Goal: Task Accomplishment & Management: Use online tool/utility

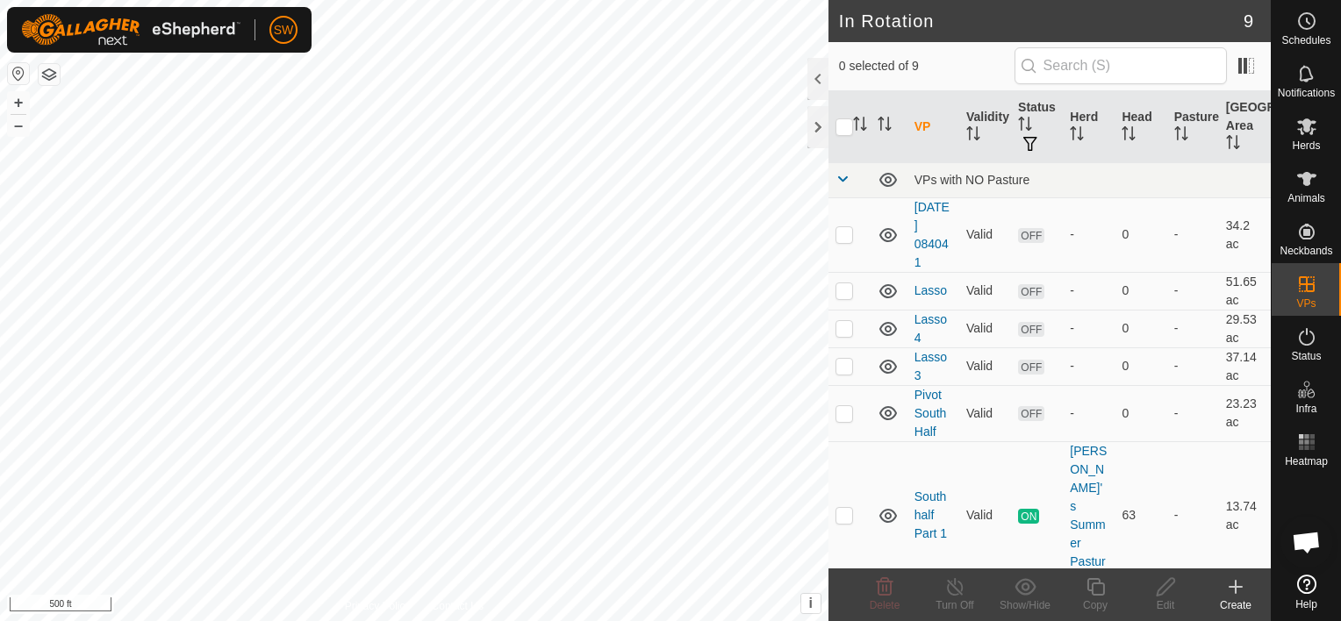
scroll to position [3701, 0]
checkbox input "true"
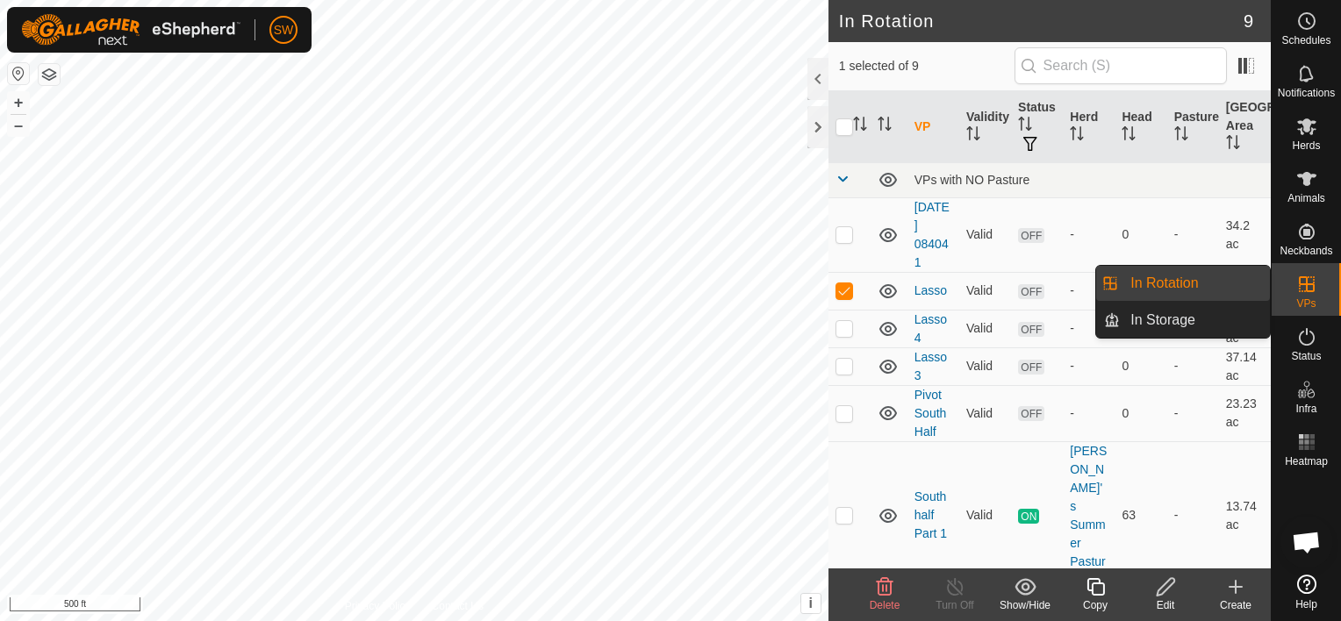
click at [1313, 285] on icon at bounding box center [1307, 285] width 16 height 16
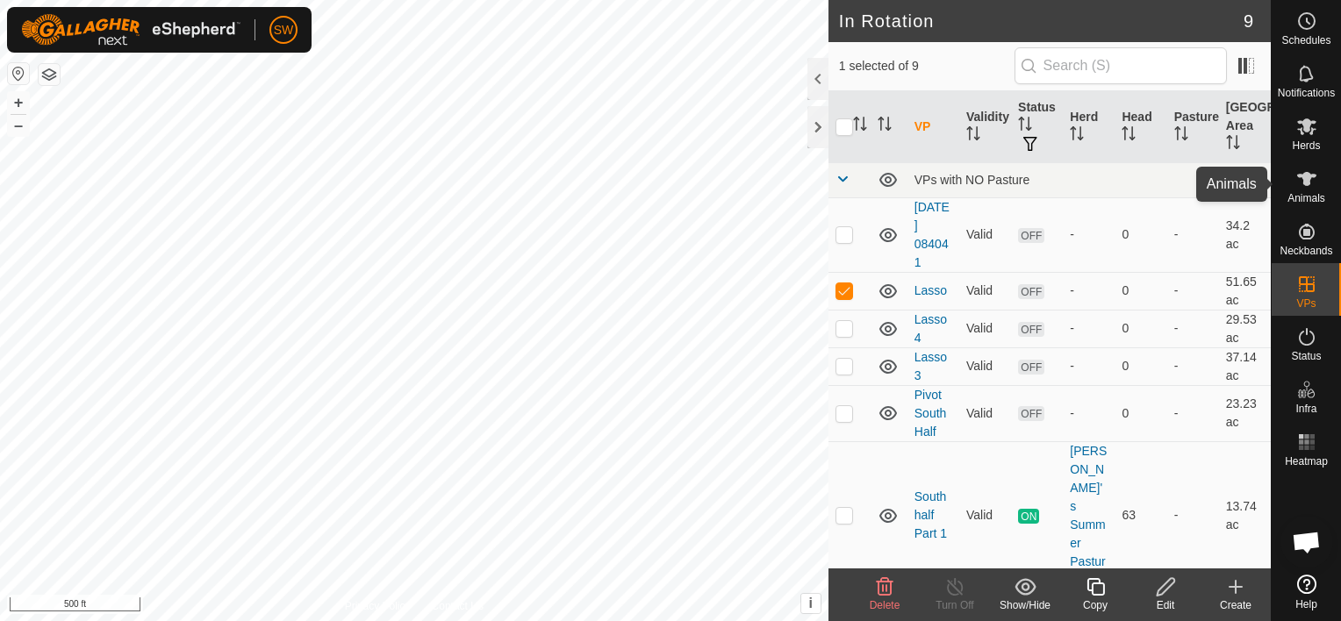
click at [1302, 186] on icon at bounding box center [1307, 179] width 21 height 21
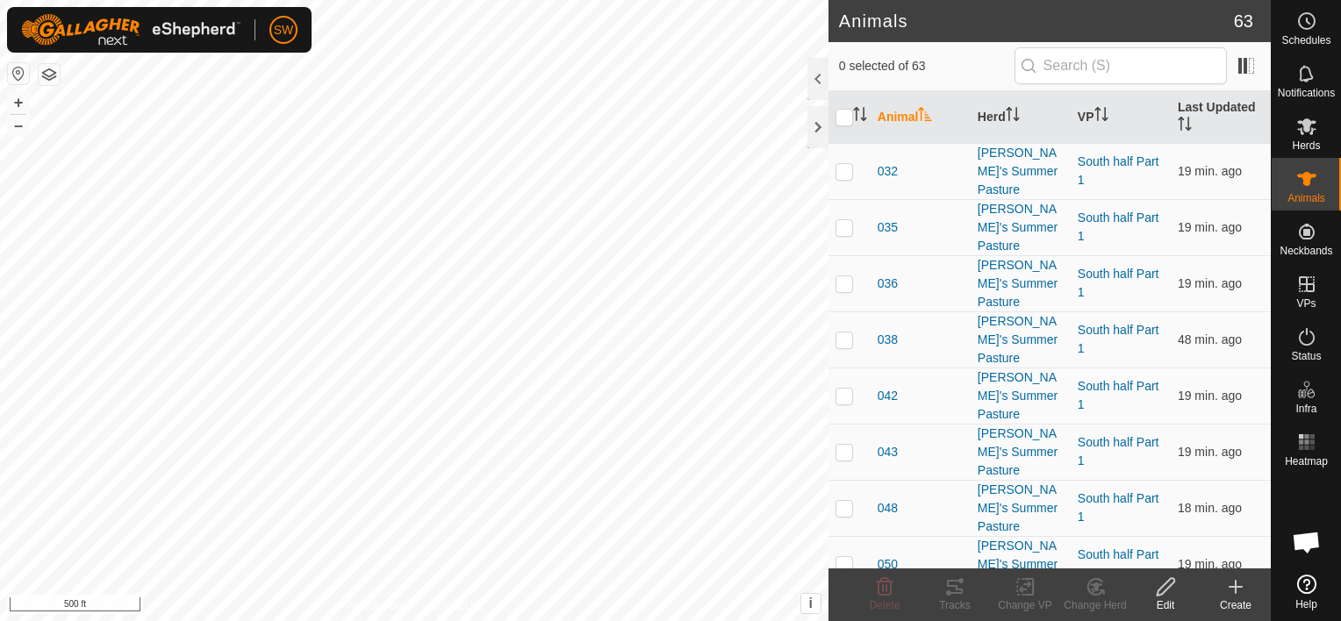
click at [656, 0] on html "SW Schedules Notifications Herds Animals Neckbands VPs Status Infra Heatmap Hel…" at bounding box center [670, 310] width 1341 height 621
click at [1313, 133] on icon at bounding box center [1307, 126] width 21 height 21
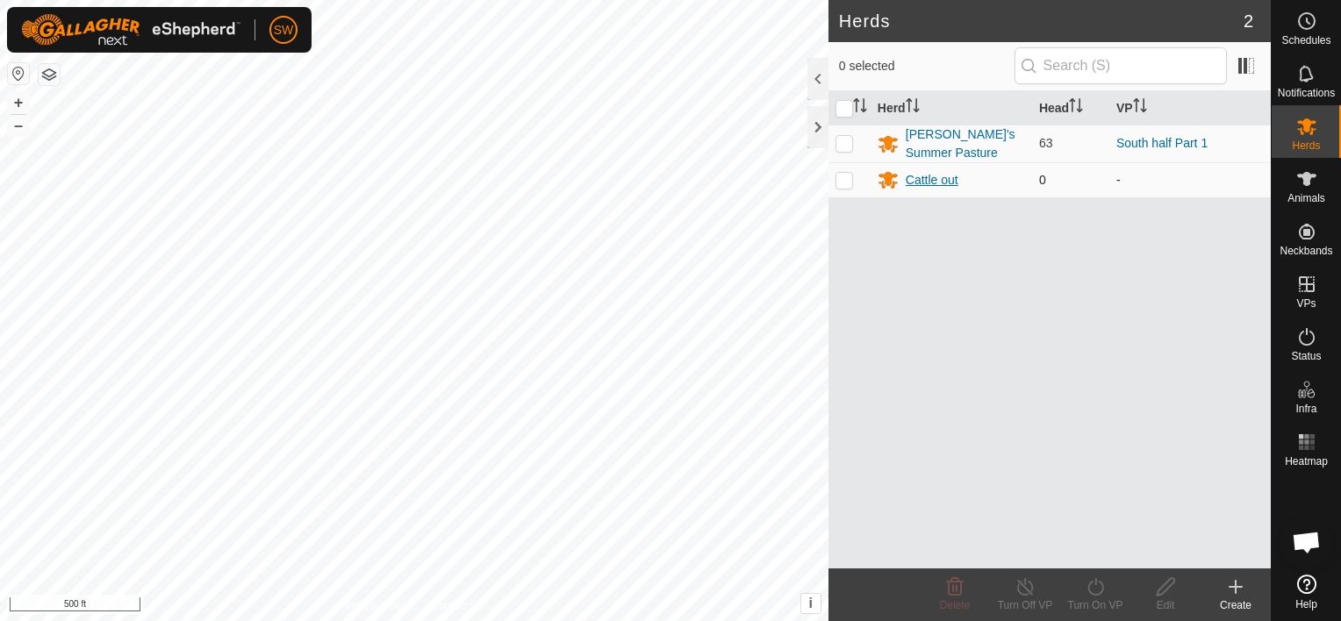
drag, startPoint x: 945, startPoint y: 179, endPoint x: 937, endPoint y: 176, distance: 9.5
click at [937, 176] on div "Cattle out" at bounding box center [932, 180] width 53 height 18
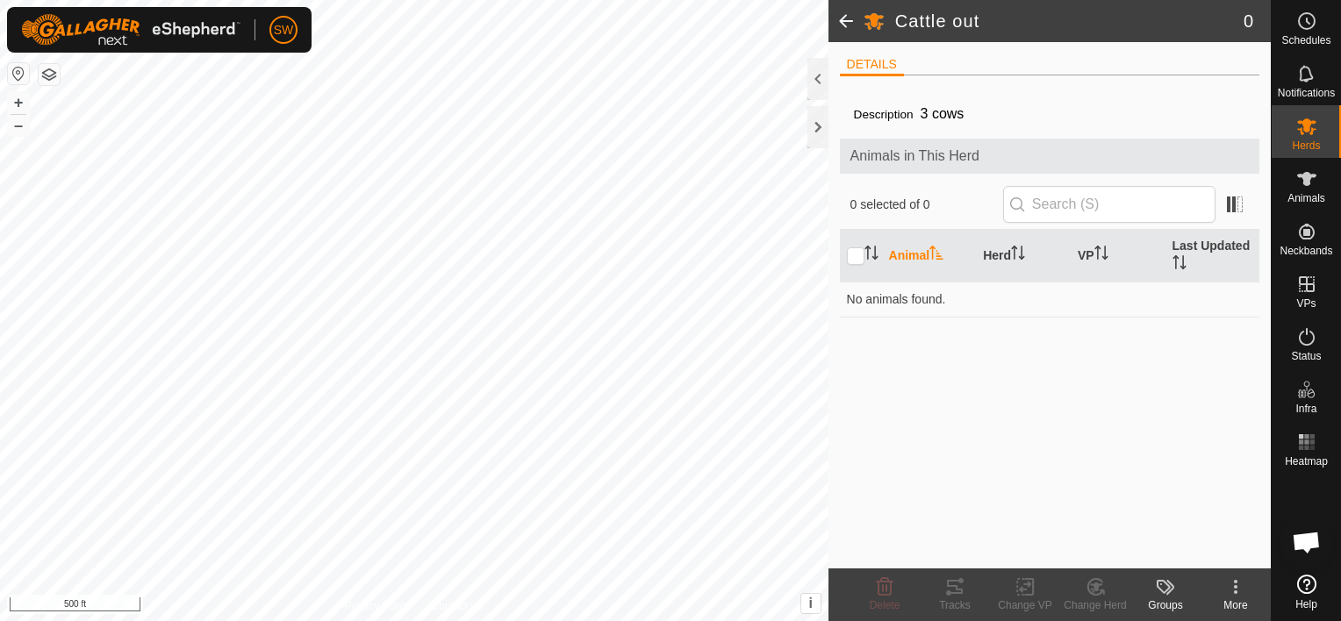
click at [878, 119] on label "Description" at bounding box center [884, 114] width 60 height 13
click at [1060, 204] on input "text" at bounding box center [1109, 204] width 212 height 37
type input "7"
click at [1297, 132] on icon at bounding box center [1307, 126] width 21 height 21
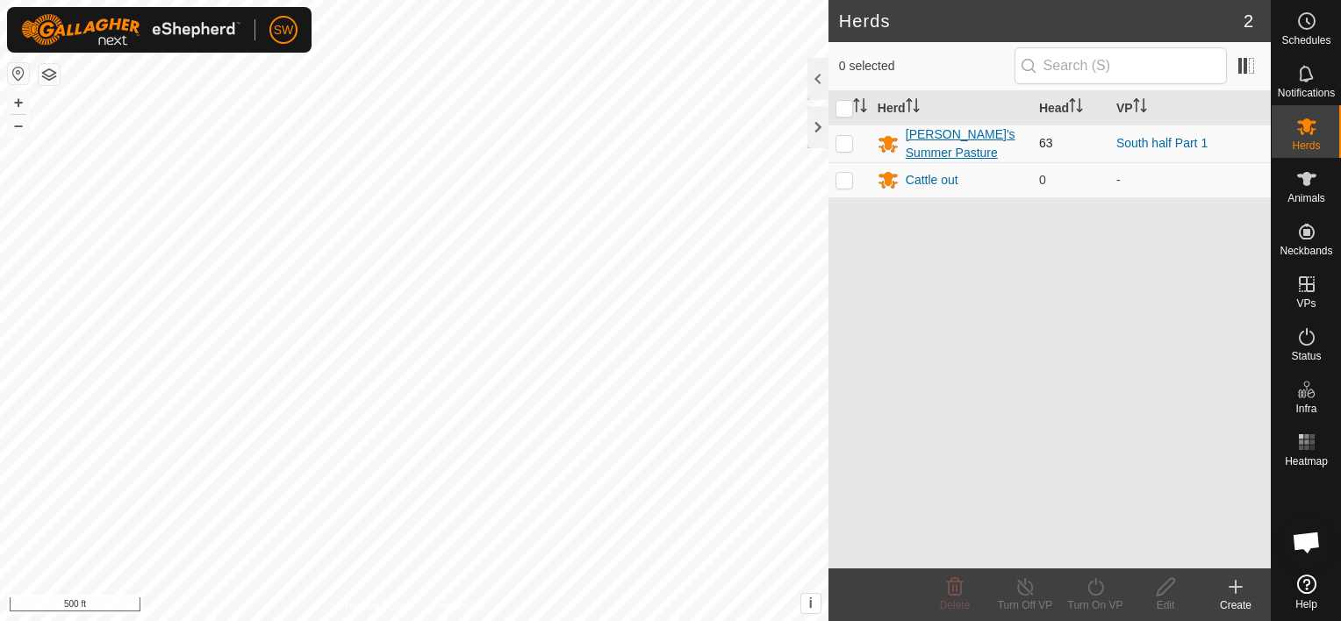
click at [950, 131] on div "[PERSON_NAME]'s Summer Pasture" at bounding box center [965, 144] width 119 height 37
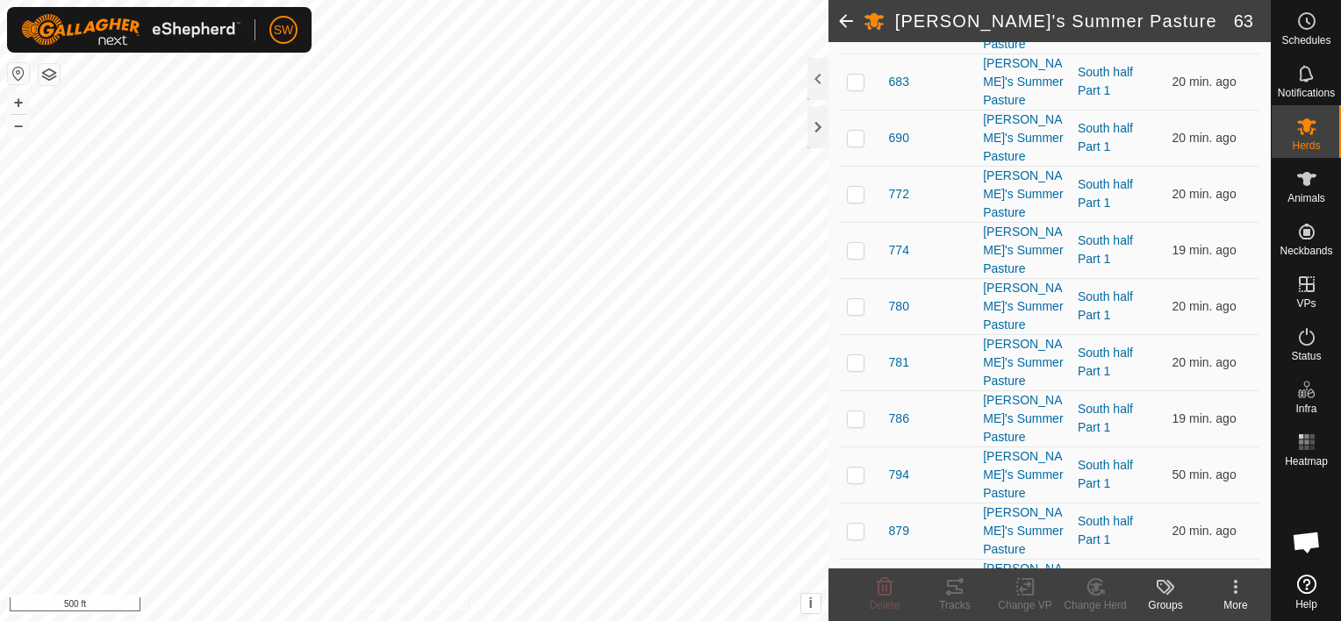
scroll to position [3095, 0]
click at [860, 354] on p-checkbox at bounding box center [856, 361] width 18 height 14
checkbox input "true"
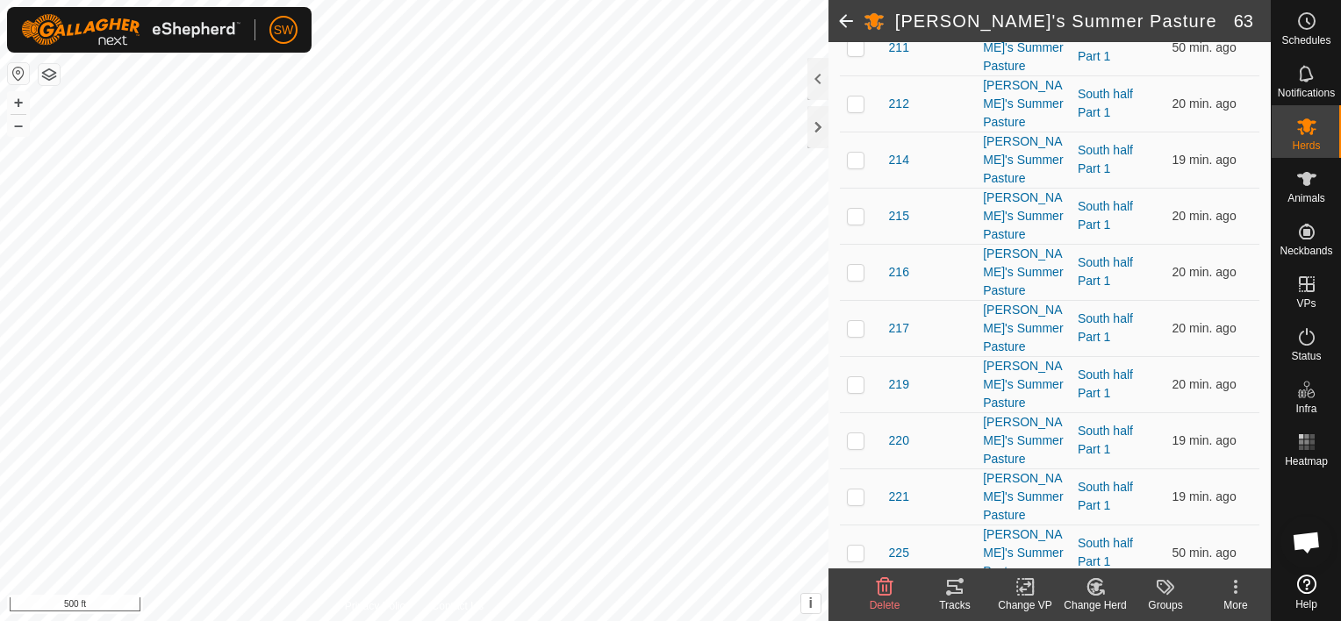
scroll to position [1386, 0]
click at [856, 145] on td at bounding box center [861, 160] width 42 height 56
click at [1082, 589] on change-mob-svg-icon at bounding box center [1095, 587] width 70 height 21
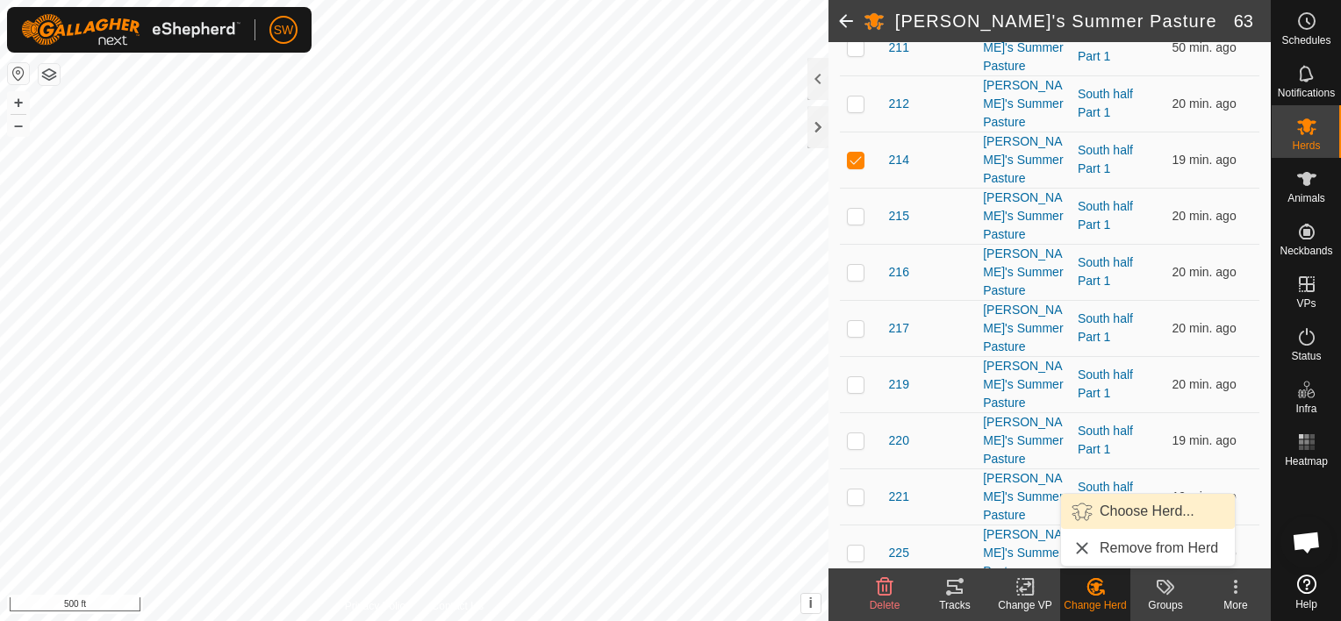
click at [1134, 515] on link "Choose Herd..." at bounding box center [1148, 511] width 174 height 35
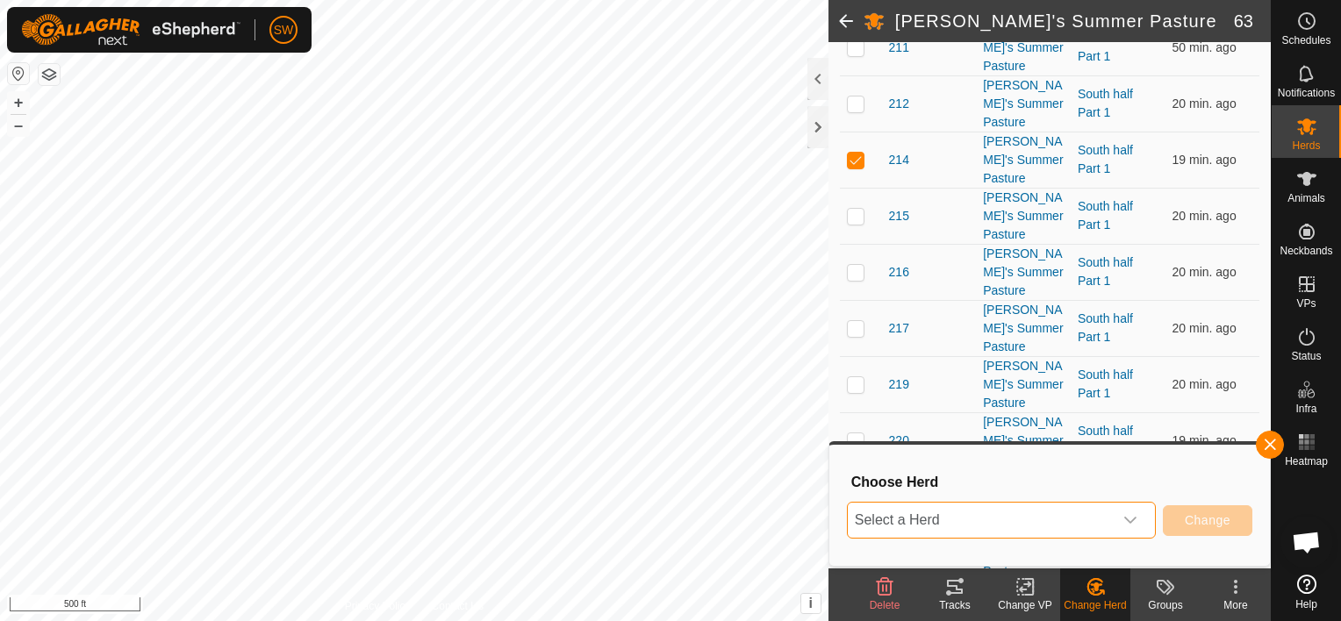
click at [1073, 516] on span "Select a Herd" at bounding box center [980, 520] width 265 height 35
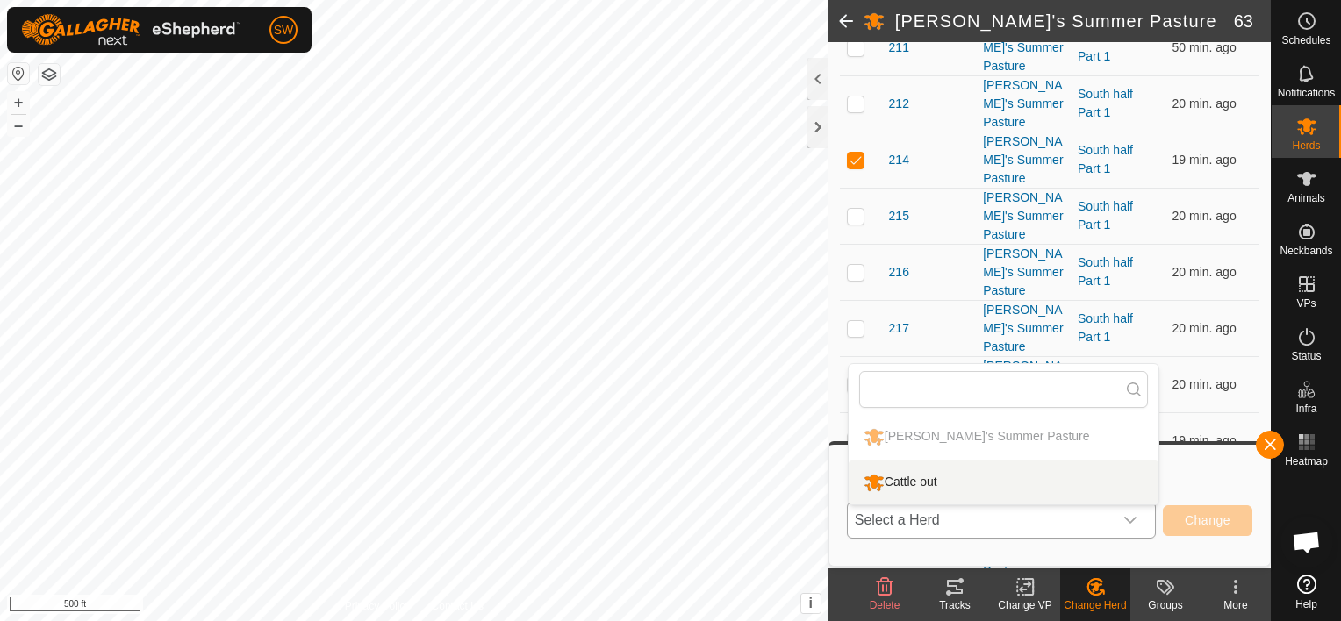
click at [1041, 487] on li "Cattle out" at bounding box center [1004, 483] width 310 height 44
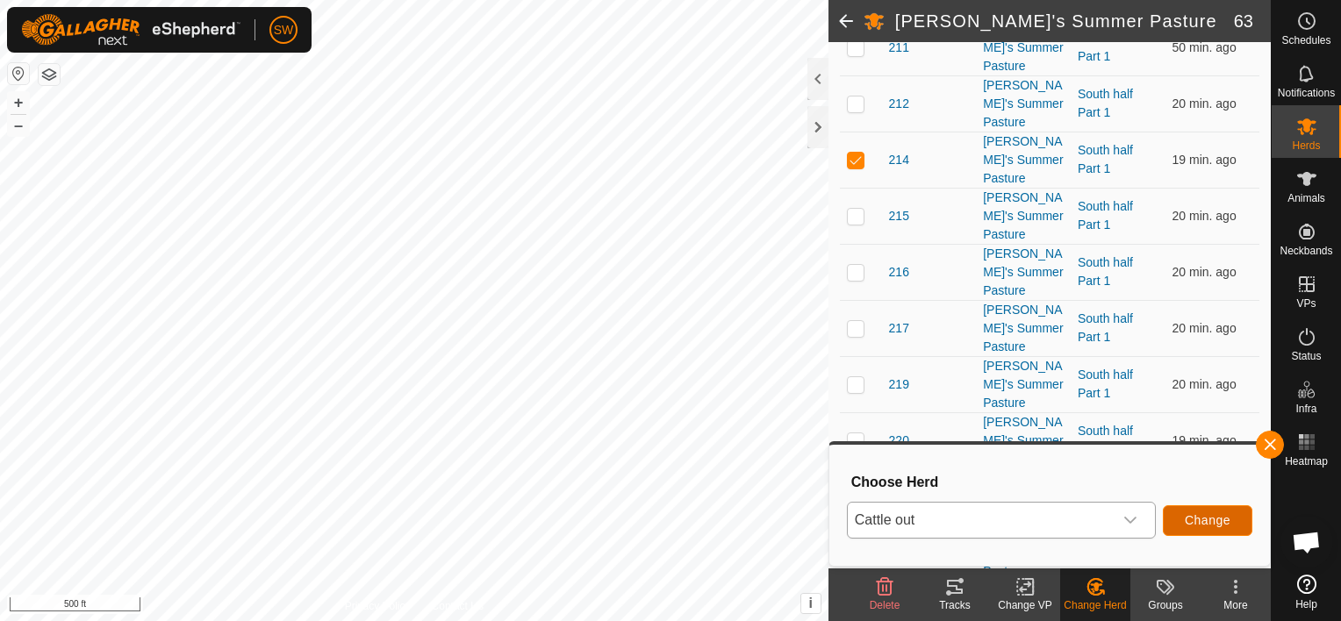
drag, startPoint x: 1197, startPoint y: 522, endPoint x: 1210, endPoint y: 529, distance: 14.2
click at [1210, 529] on button "Change" at bounding box center [1208, 521] width 90 height 31
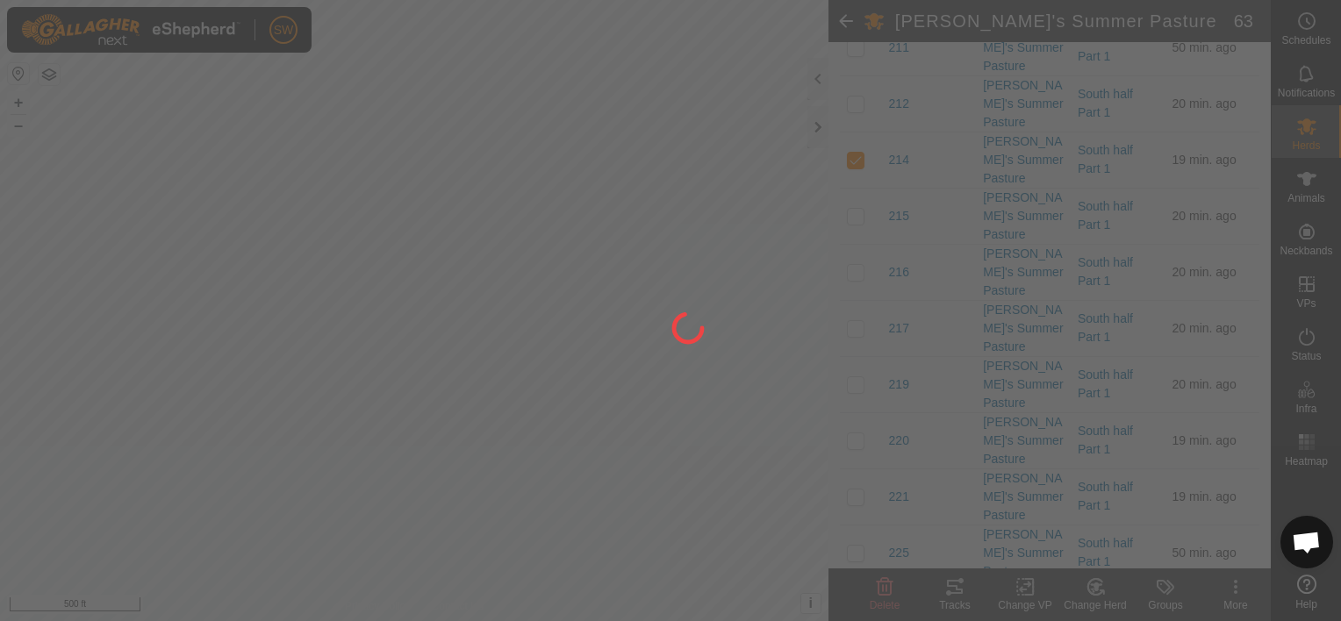
checkbox input "false"
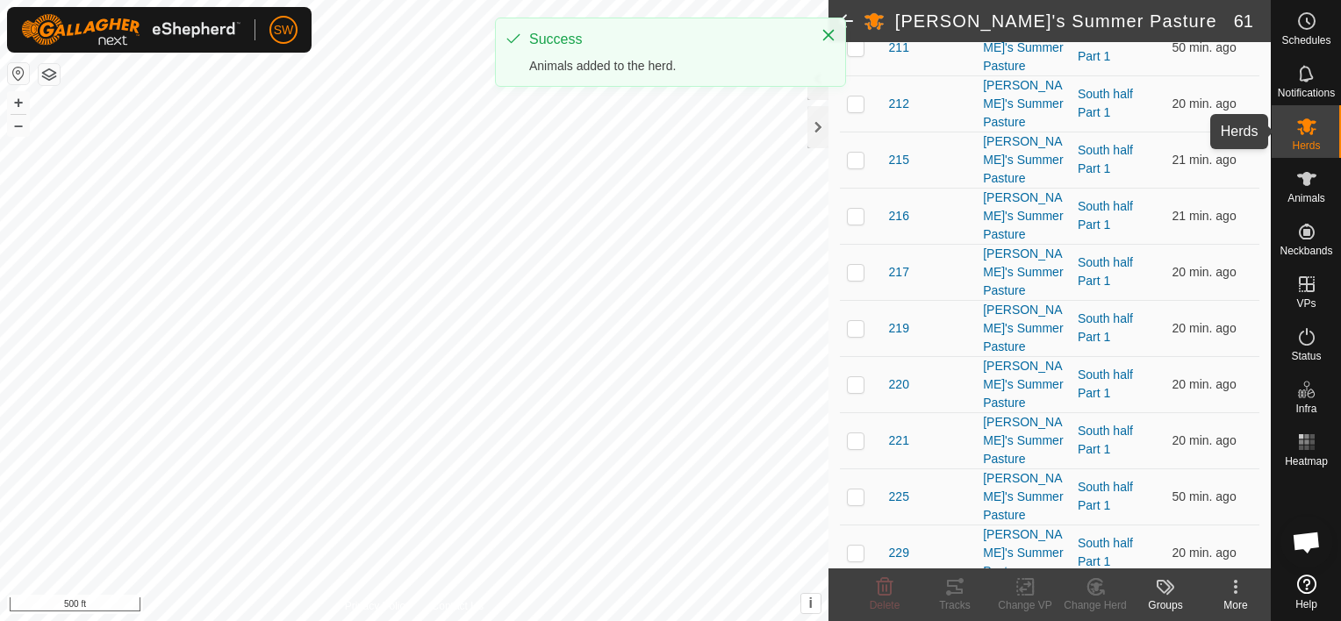
click at [1318, 119] on es-mob-svg-icon at bounding box center [1307, 126] width 32 height 28
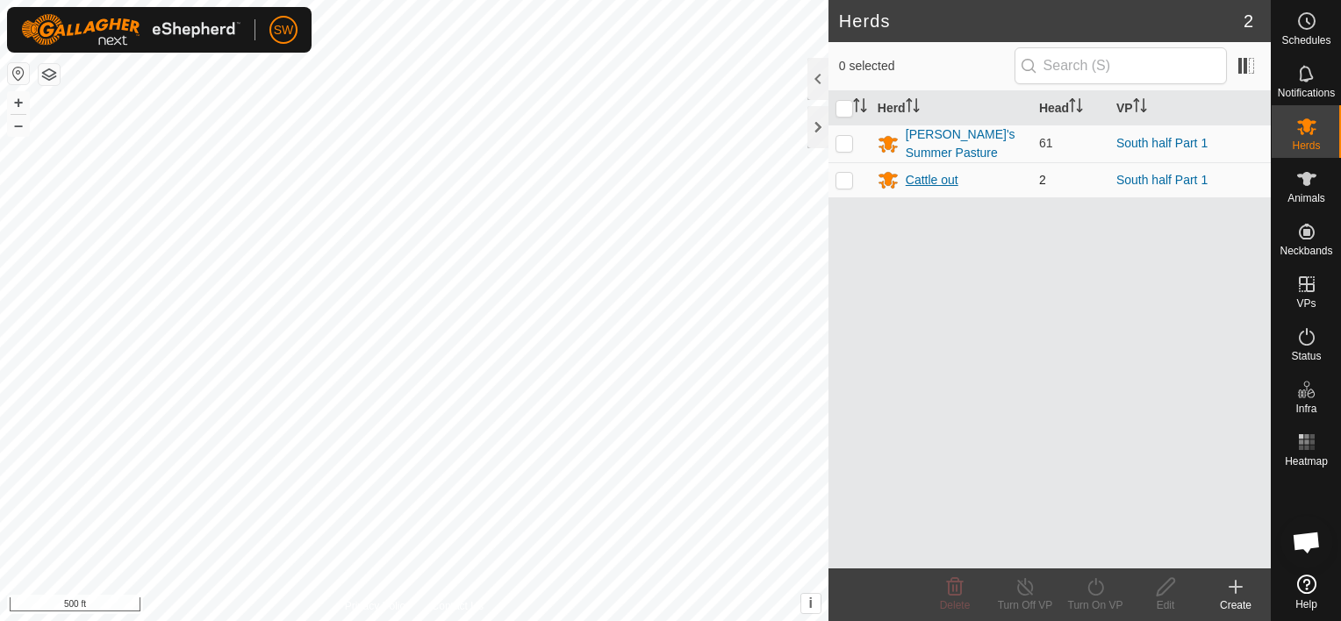
click at [966, 179] on div "Cattle out" at bounding box center [951, 179] width 147 height 21
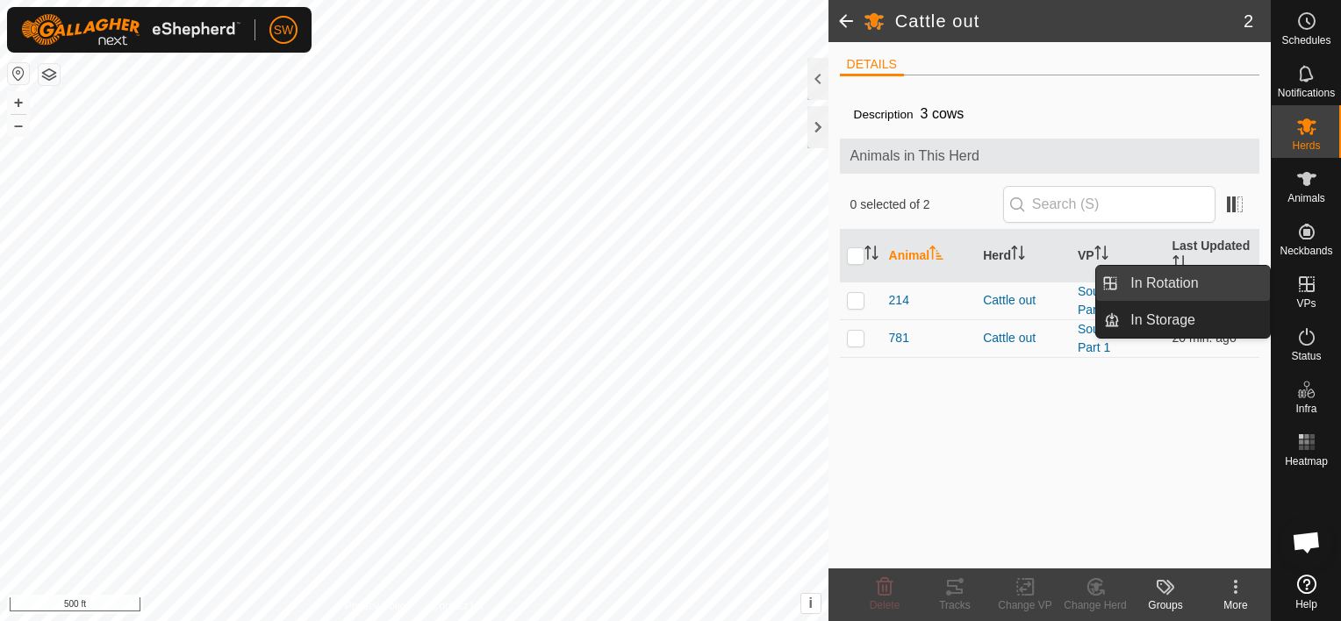
click at [1250, 286] on link "In Rotation" at bounding box center [1195, 283] width 150 height 35
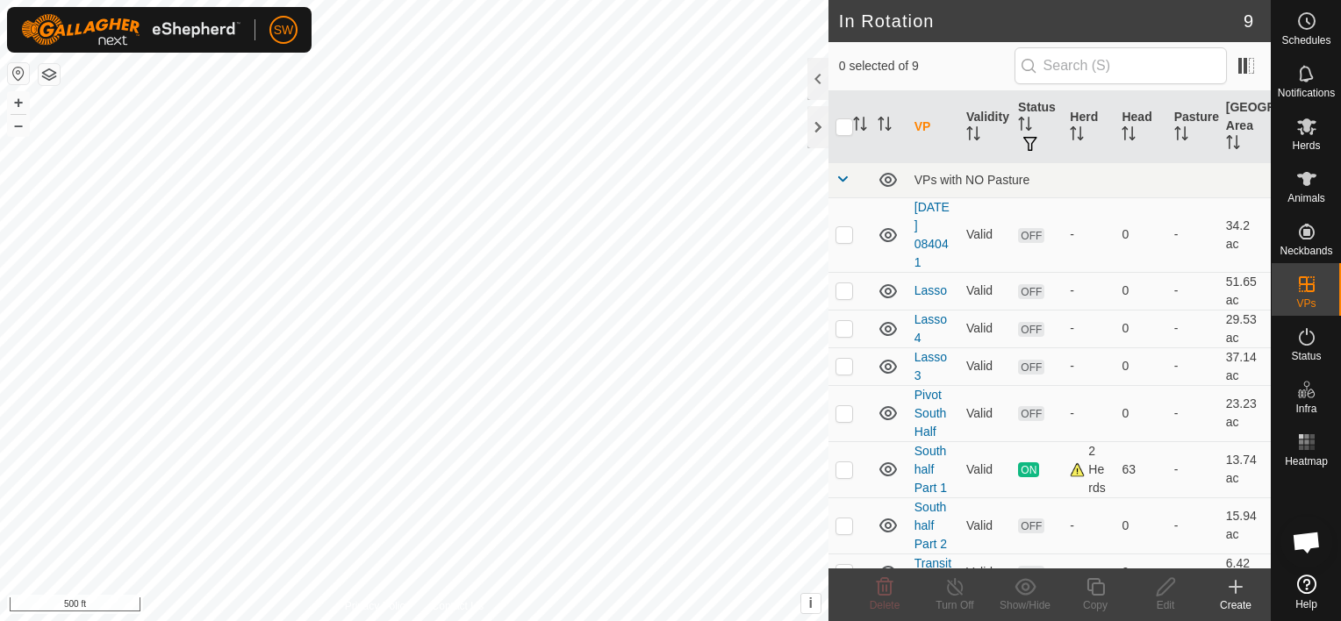
drag, startPoint x: 1238, startPoint y: 581, endPoint x: 1230, endPoint y: 593, distance: 13.9
click at [1230, 593] on icon at bounding box center [1235, 587] width 21 height 21
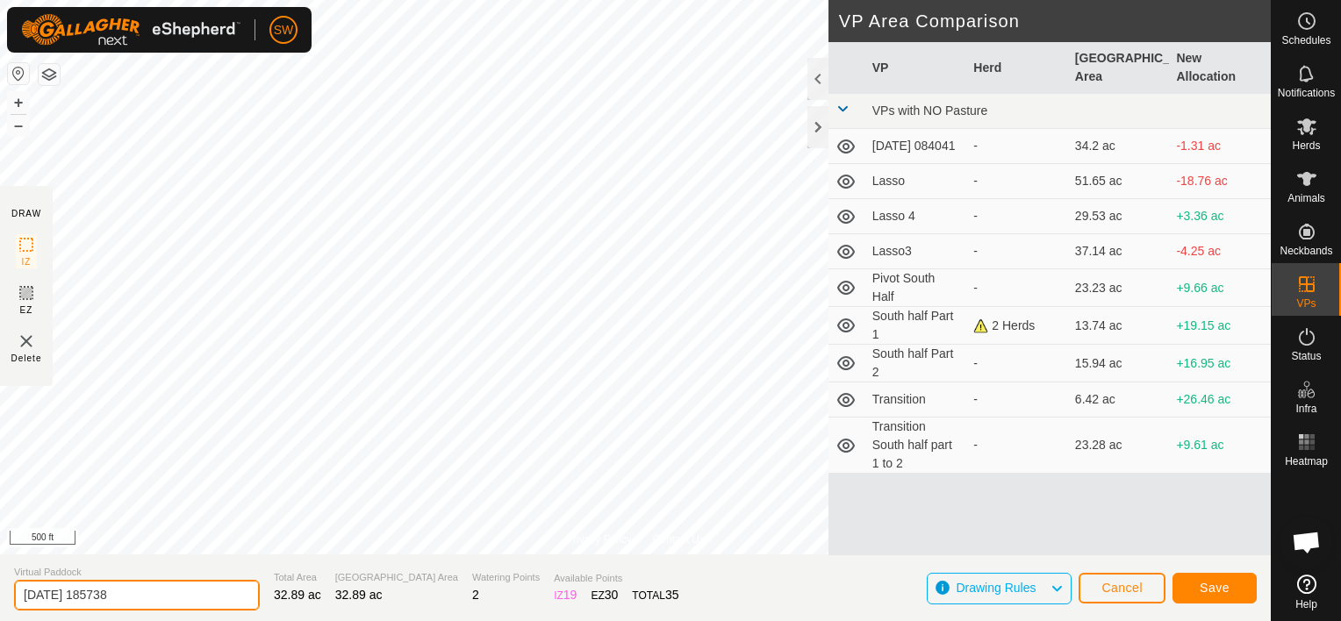
drag, startPoint x: 651, startPoint y: 540, endPoint x: 168, endPoint y: 600, distance: 487.3
click at [168, 600] on input "[DATE] 185738" at bounding box center [137, 595] width 246 height 31
type input "2 cows out"
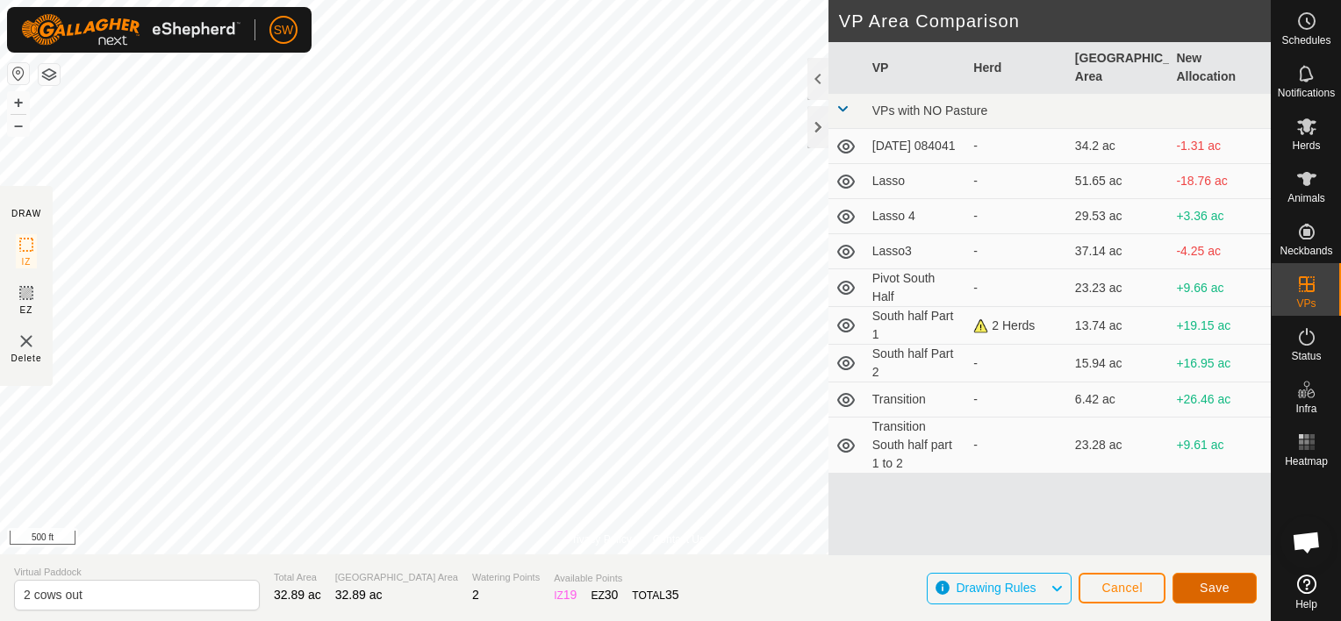
click at [1194, 593] on button "Save" at bounding box center [1215, 588] width 84 height 31
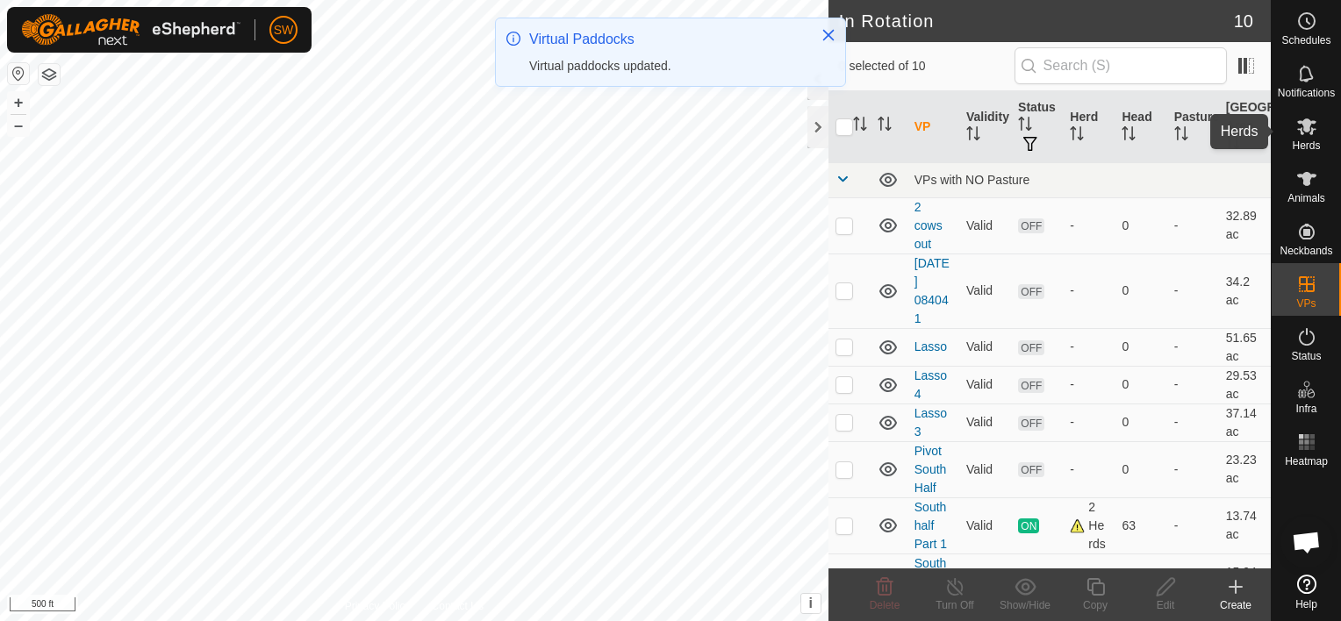
click at [1310, 126] on icon at bounding box center [1307, 126] width 21 height 21
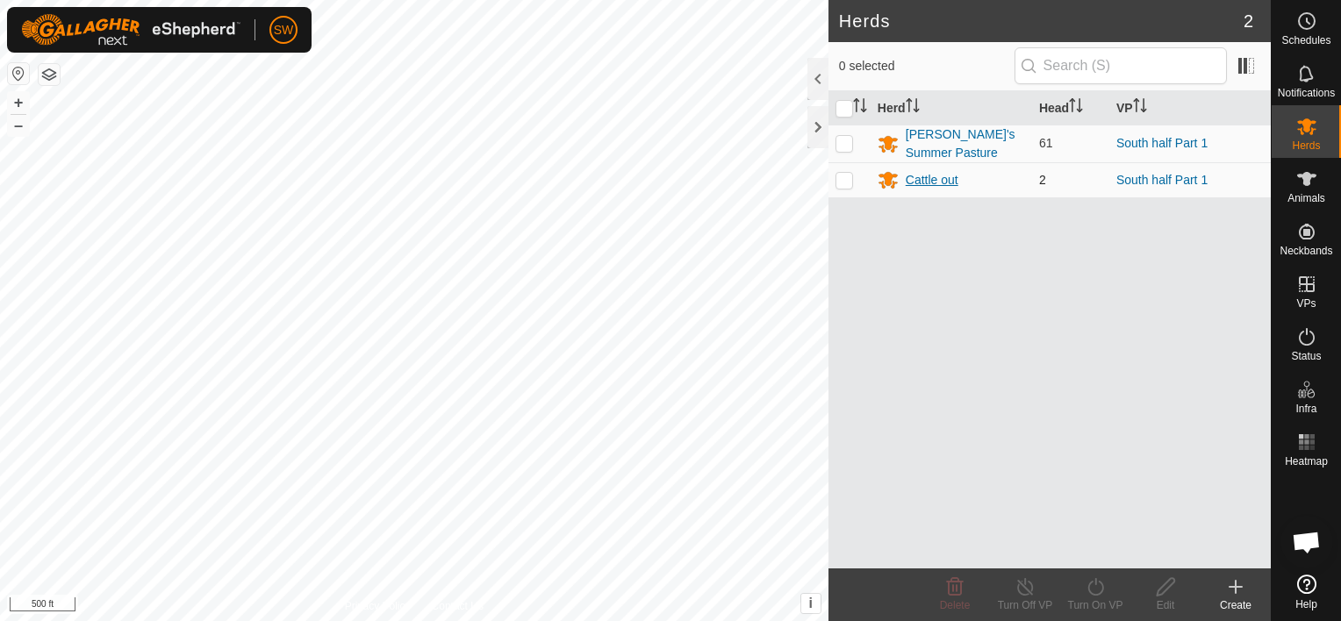
click at [952, 183] on div "Cattle out" at bounding box center [932, 180] width 53 height 18
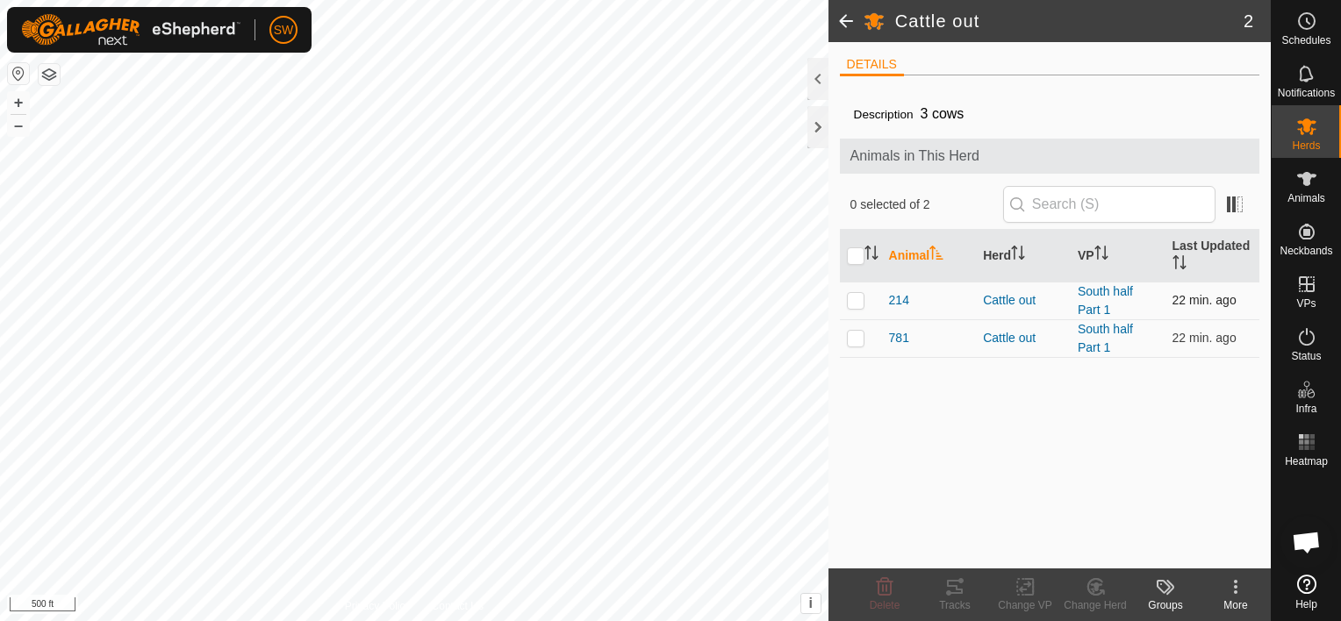
click at [856, 302] on p-checkbox at bounding box center [856, 300] width 18 height 14
checkbox input "true"
click at [853, 341] on p-checkbox at bounding box center [856, 338] width 18 height 14
checkbox input "true"
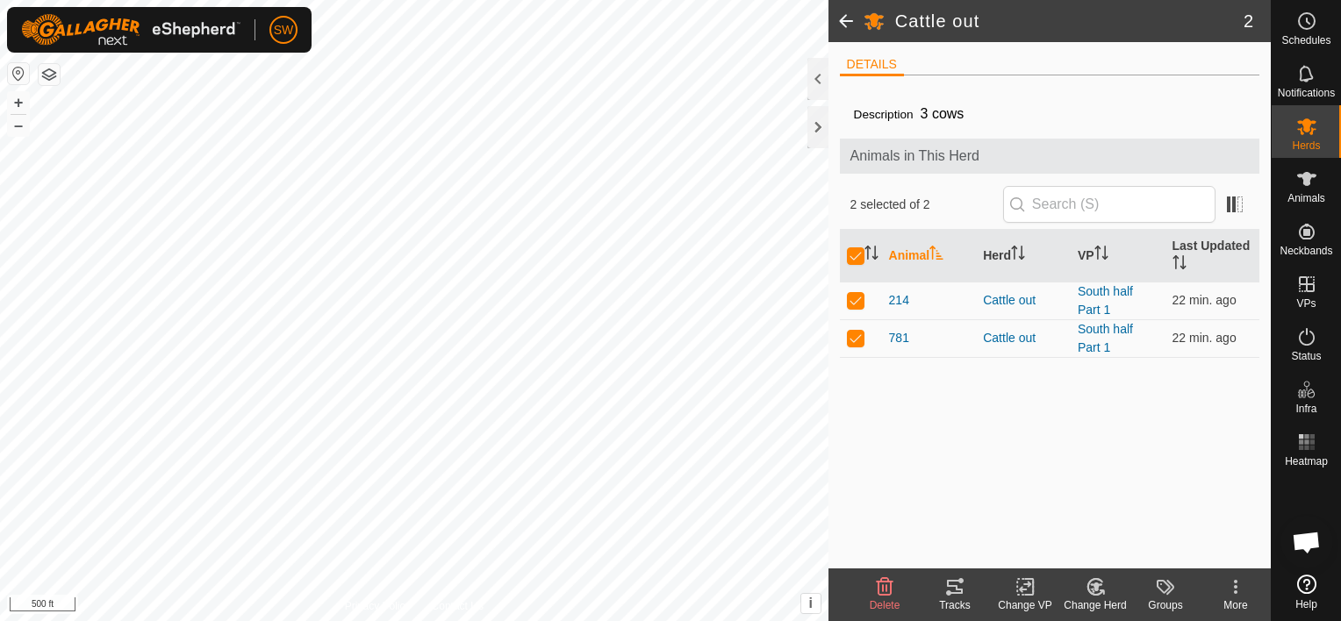
click at [1018, 580] on icon at bounding box center [1026, 587] width 22 height 21
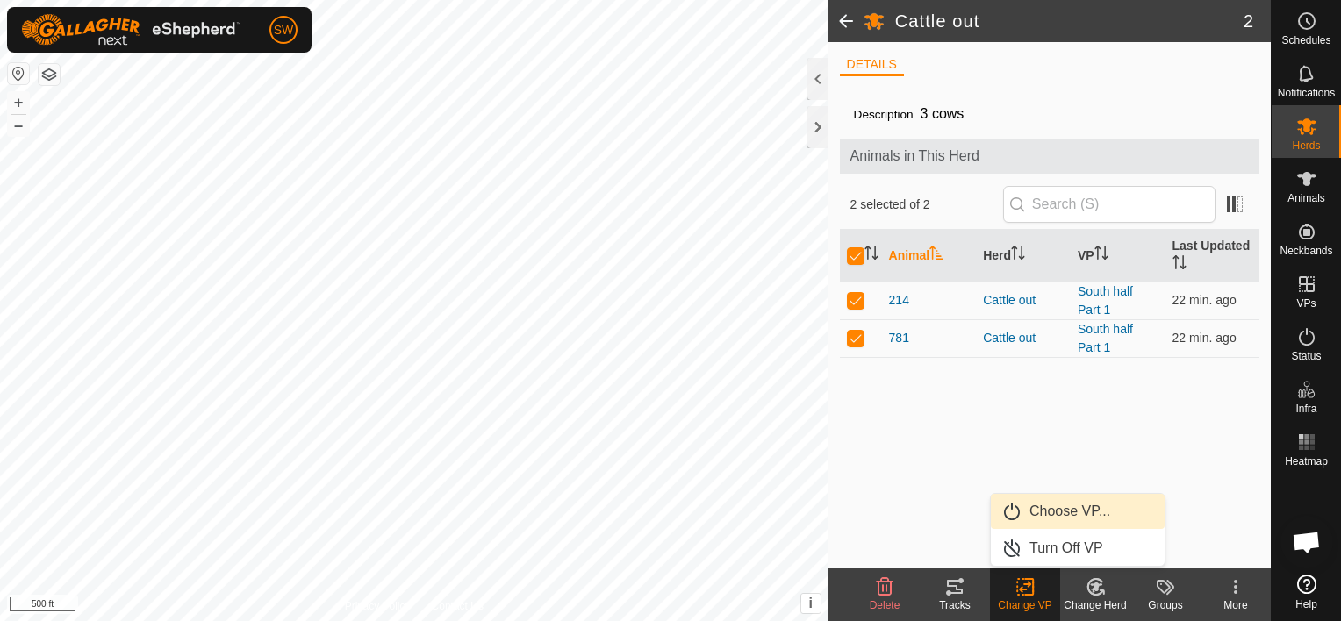
click at [1043, 506] on link "Choose VP..." at bounding box center [1078, 511] width 174 height 35
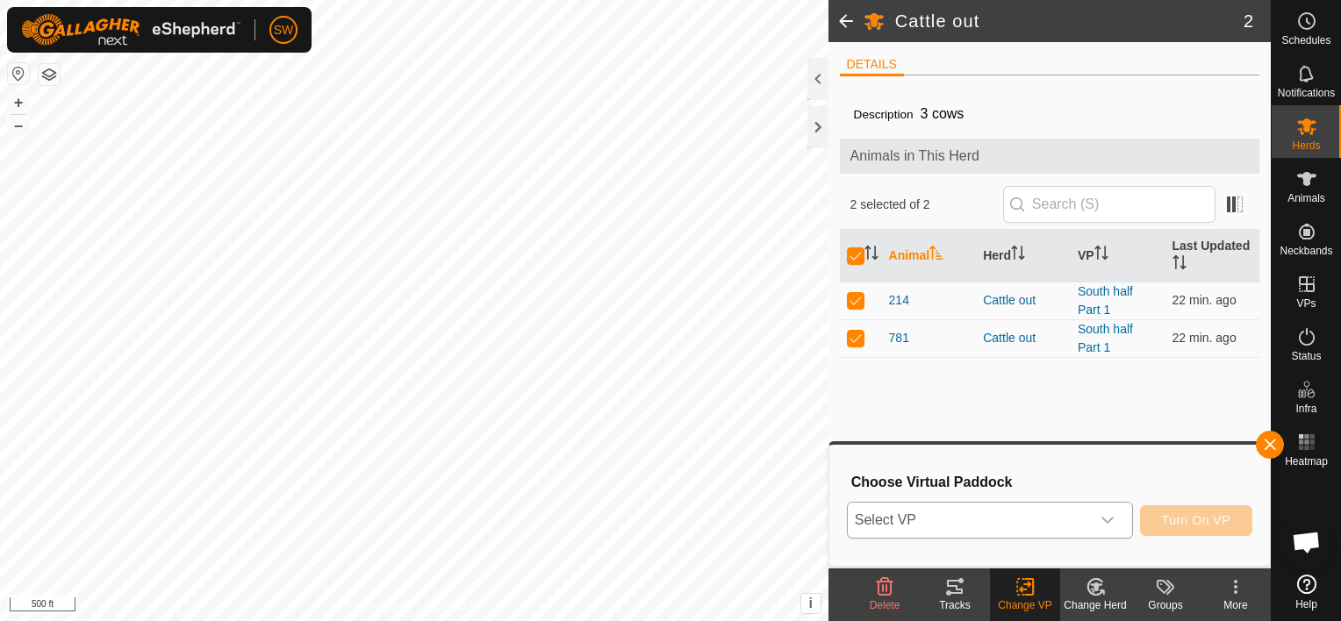
click at [1019, 538] on p-select "Select VP" at bounding box center [990, 520] width 286 height 37
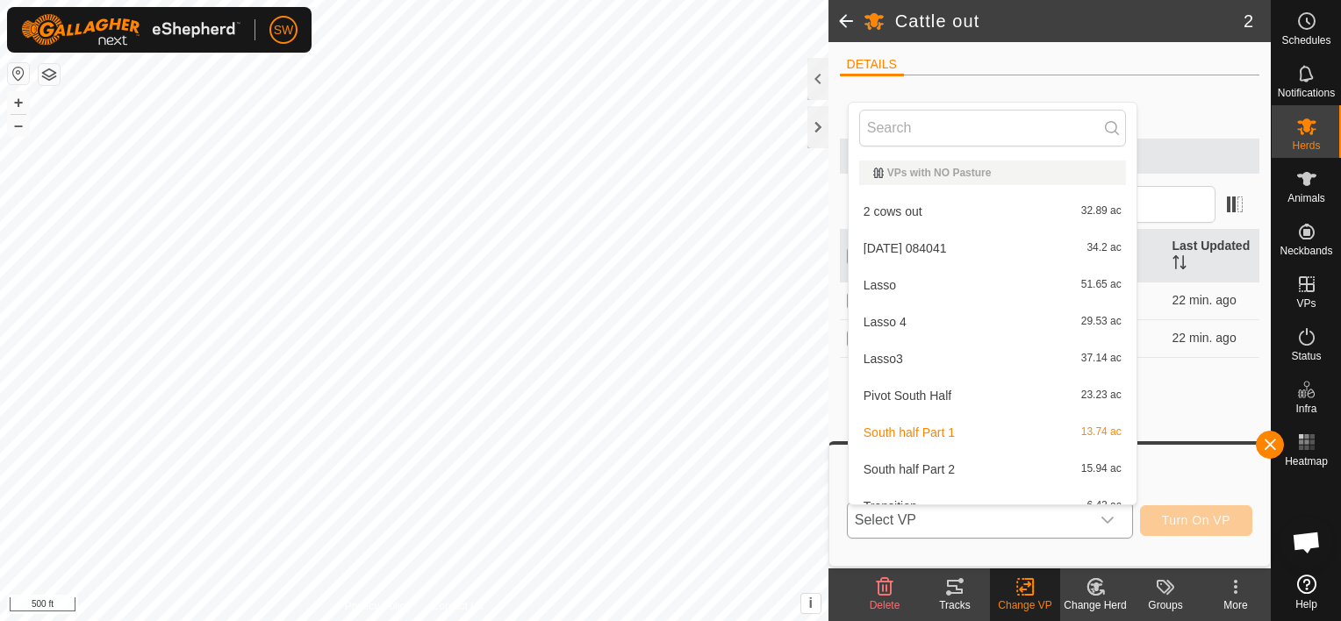
click at [932, 214] on li "2 cows out 32.89 ac" at bounding box center [993, 211] width 288 height 35
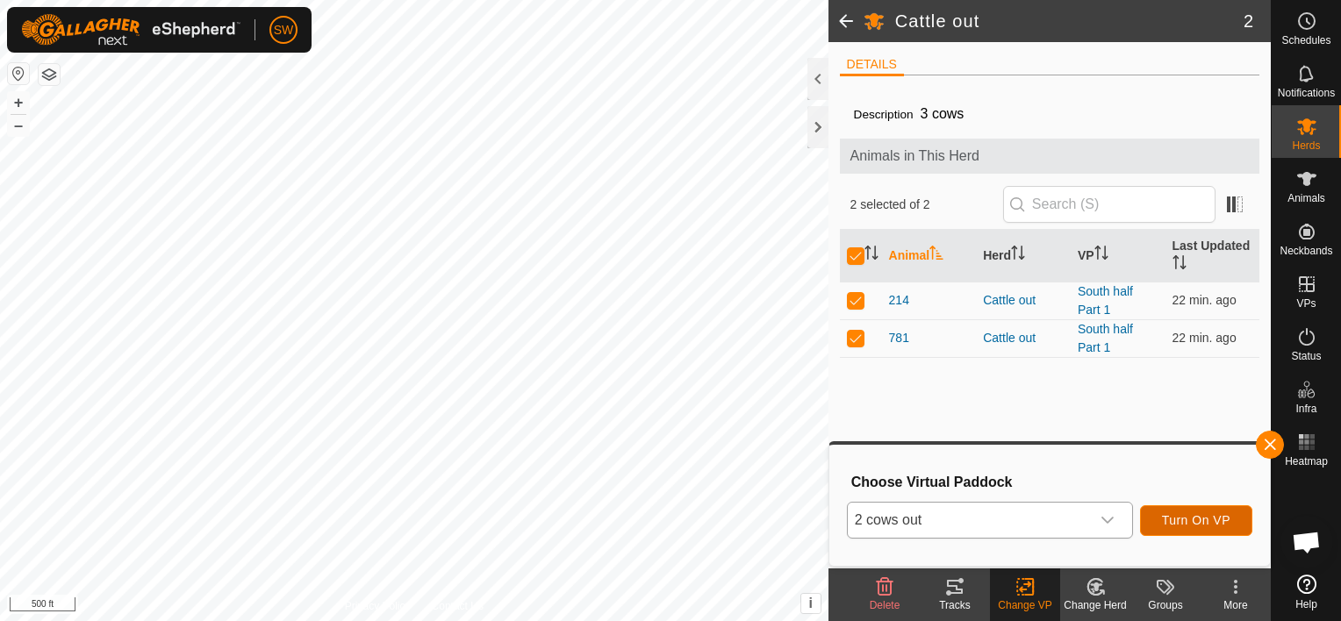
click at [1157, 511] on button "Turn On VP" at bounding box center [1196, 521] width 112 height 31
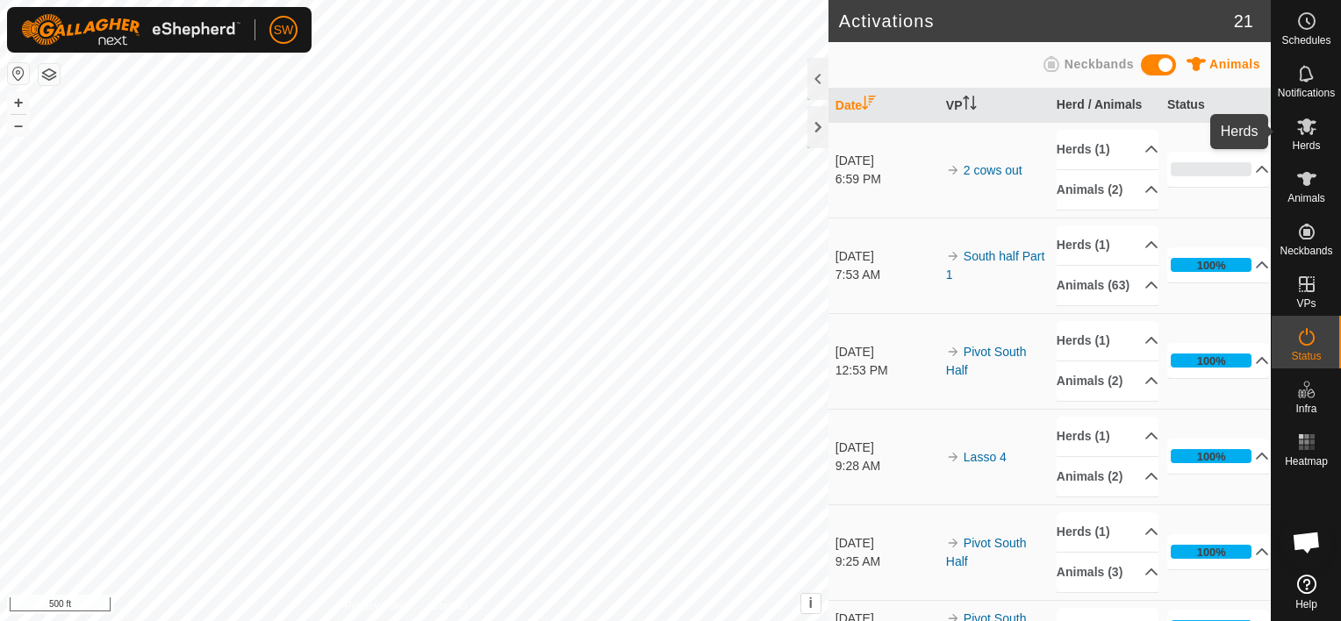
click at [1310, 105] on div "Herds" at bounding box center [1306, 131] width 69 height 53
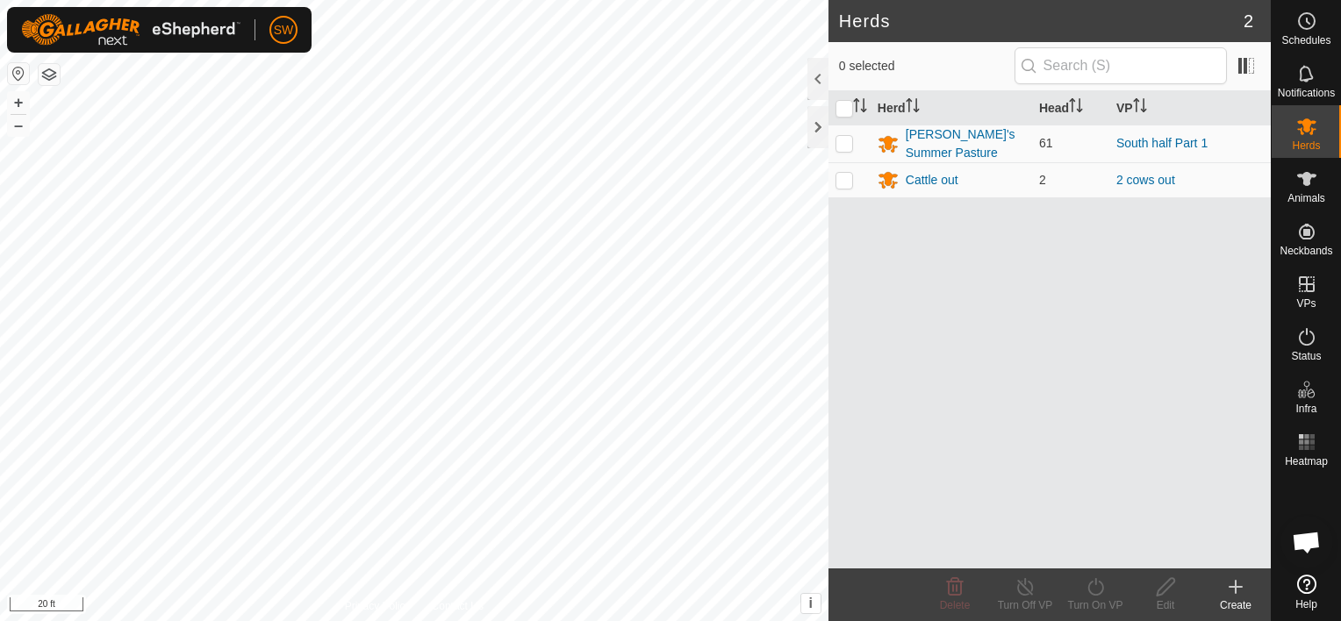
click at [239, 621] on html "SW Schedules Notifications Herds Animals Neckbands VPs Status Infra Heatmap Hel…" at bounding box center [670, 310] width 1341 height 621
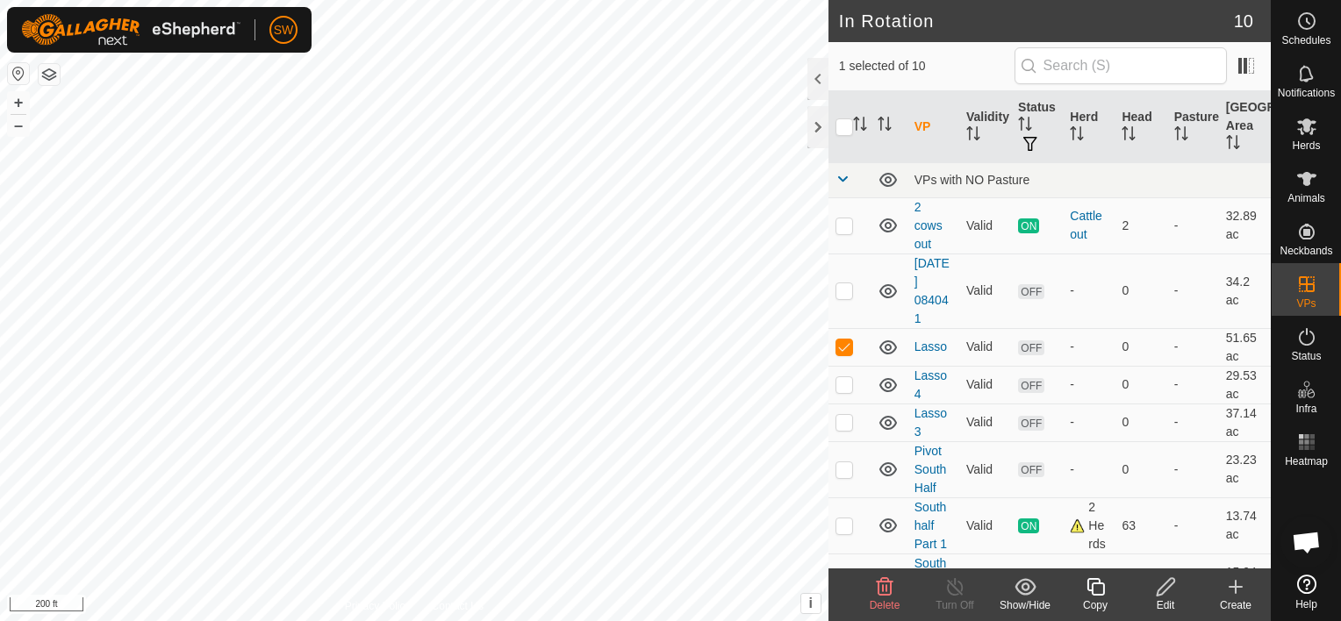
click at [726, 0] on html "SW Schedules Notifications Herds Animals Neckbands VPs Status Infra Heatmap Hel…" at bounding box center [670, 310] width 1341 height 621
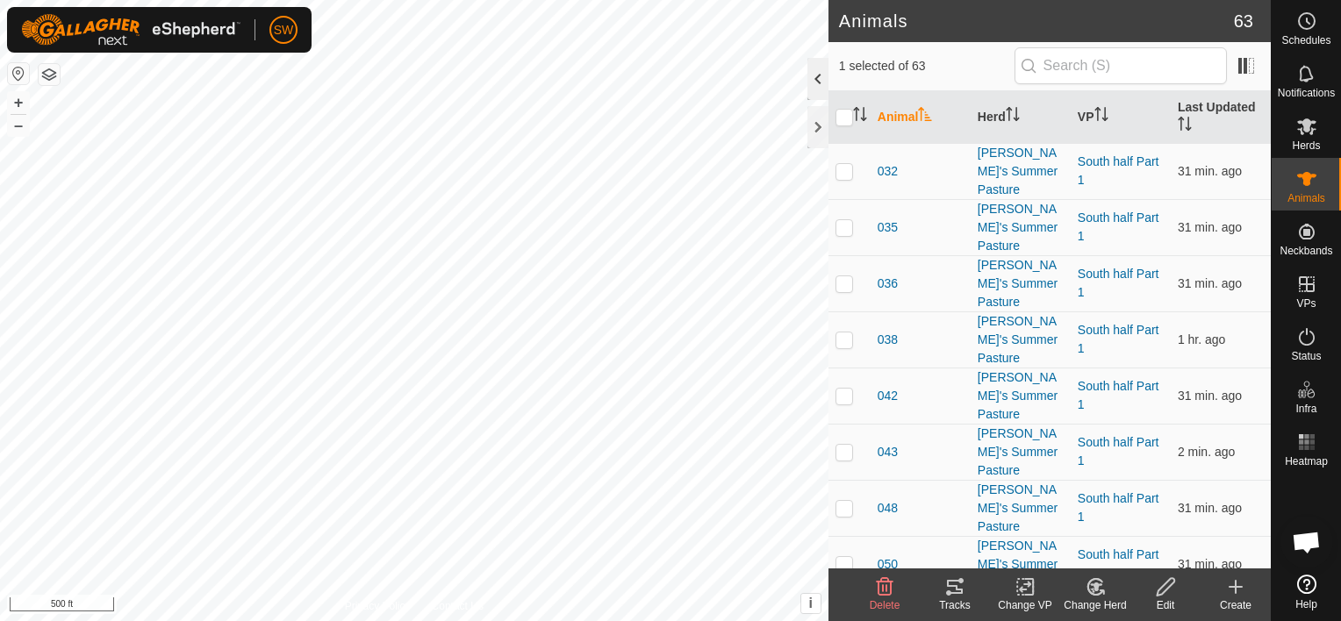
click at [820, 70] on div at bounding box center [818, 79] width 21 height 42
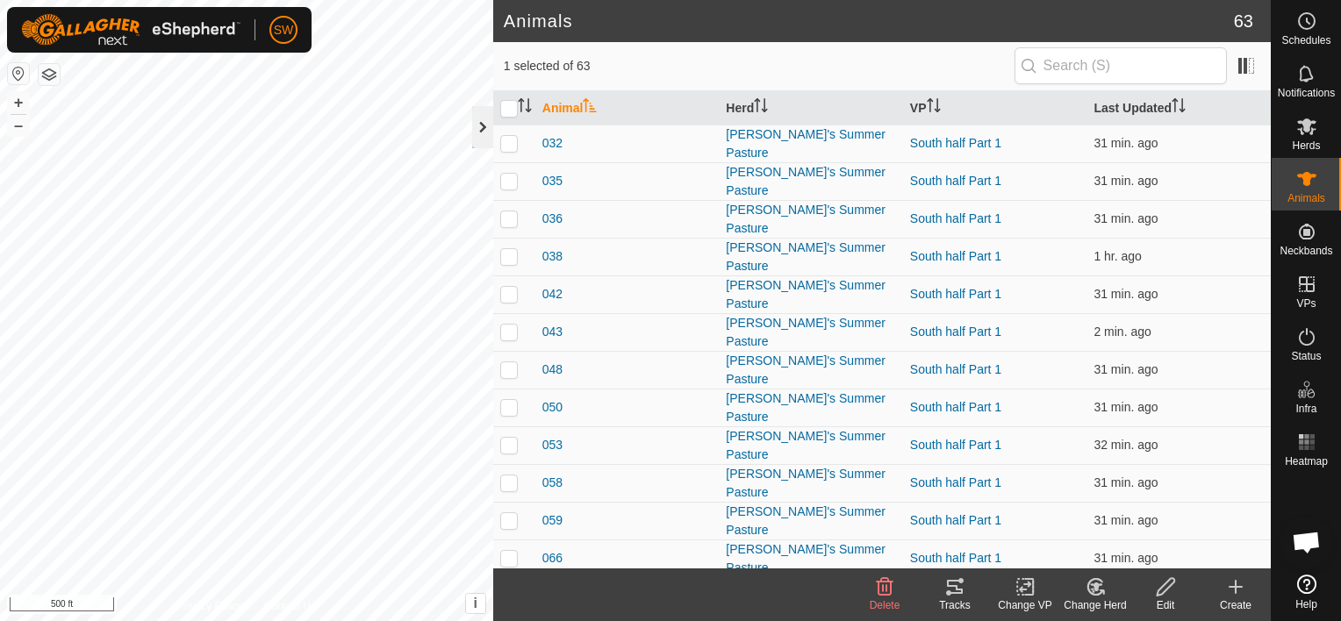
click at [485, 133] on div at bounding box center [482, 127] width 21 height 42
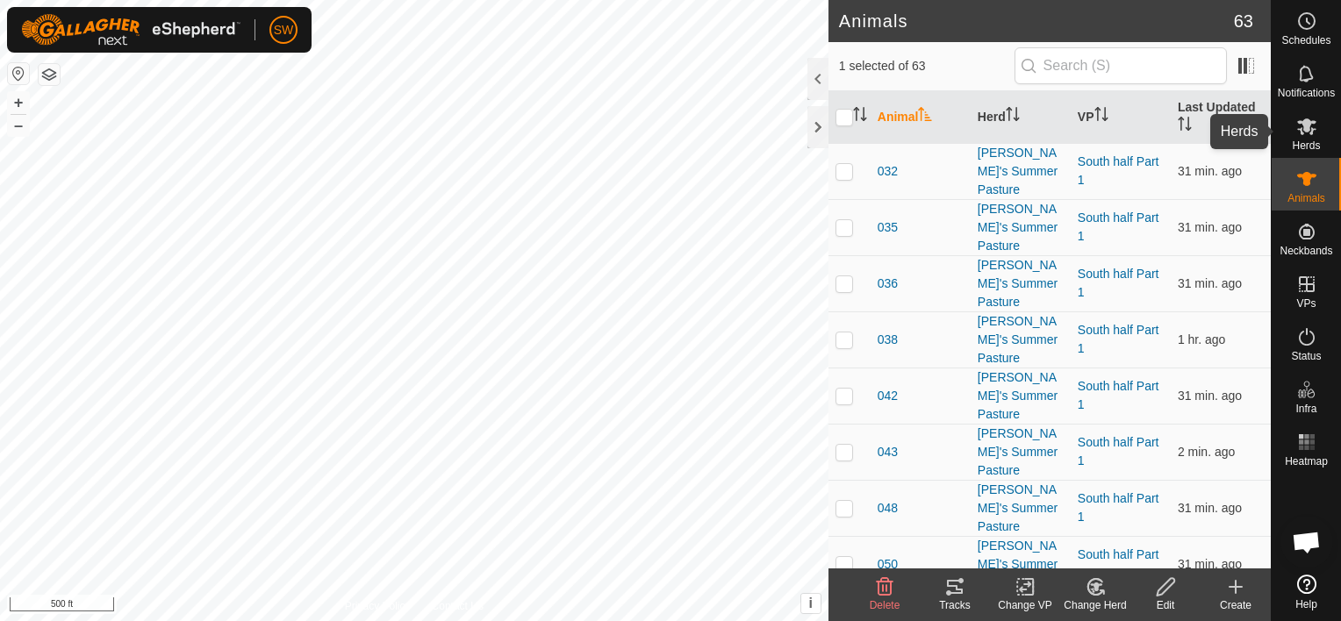
click at [1324, 137] on div "Herds" at bounding box center [1306, 131] width 69 height 53
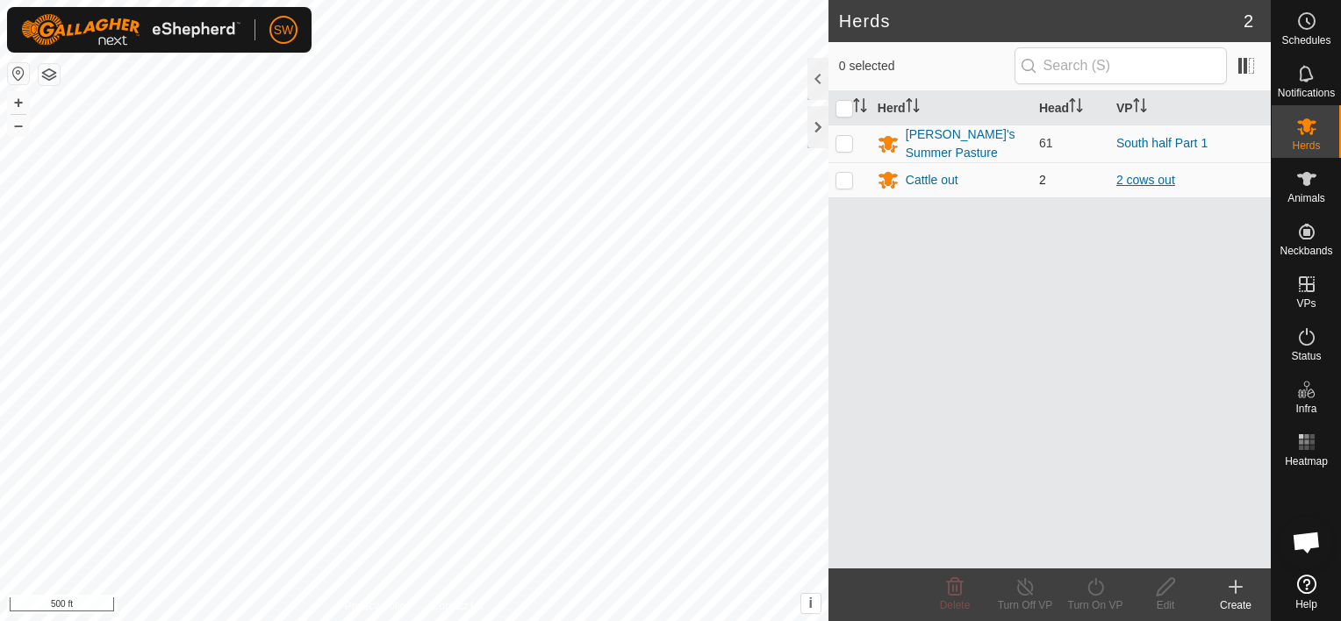
click at [1140, 175] on link "2 cows out" at bounding box center [1146, 180] width 59 height 14
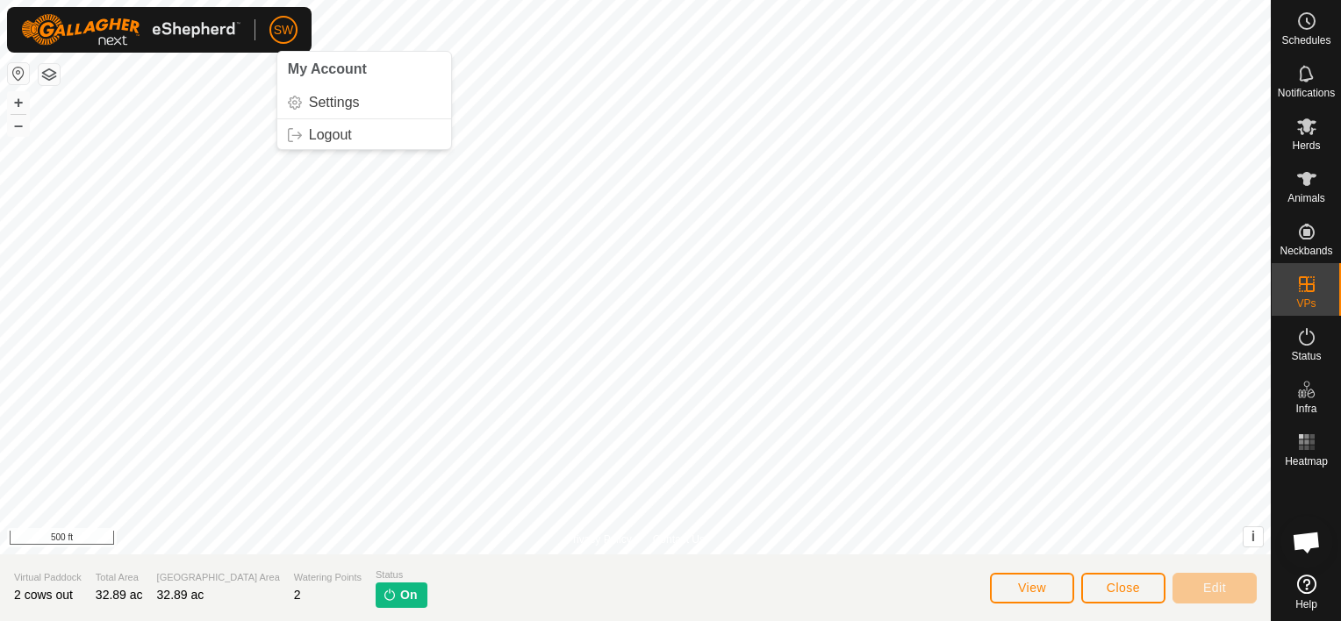
click at [281, 35] on span "SW" at bounding box center [284, 30] width 20 height 18
click at [344, 140] on link "Logout" at bounding box center [364, 135] width 174 height 28
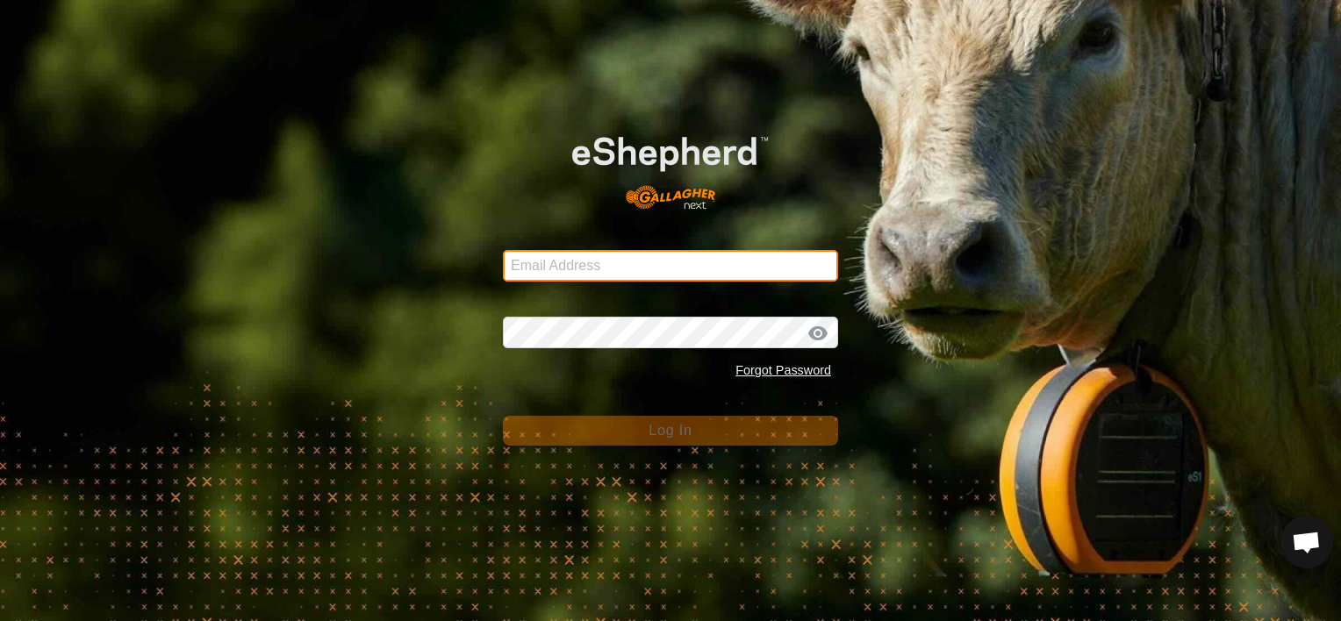
type input "shiellcanyoncattle@gmail.com"
